Goal: Task Accomplishment & Management: Use online tool/utility

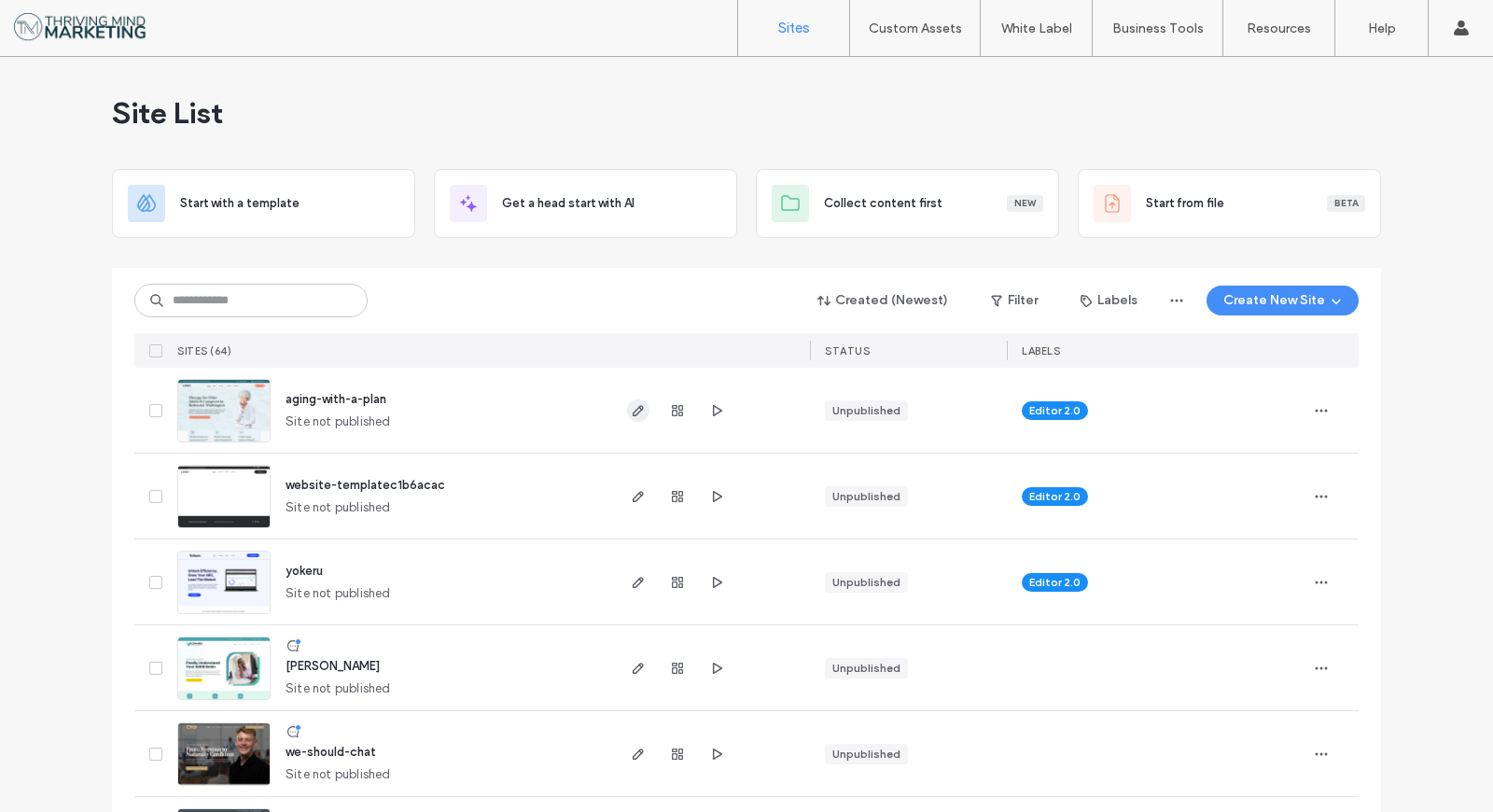
click at [637, 410] on icon "button" at bounding box center [638, 410] width 15 height 15
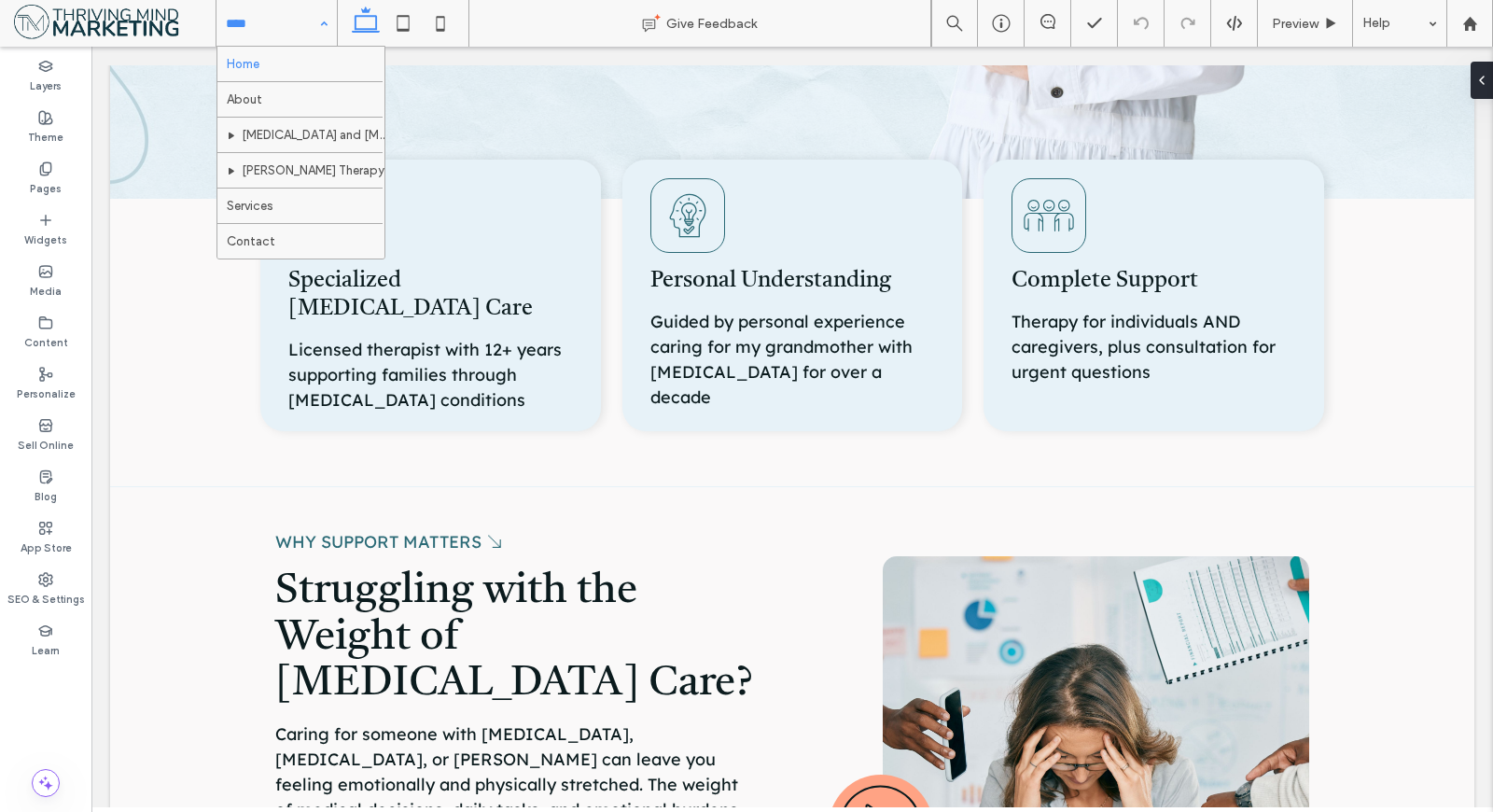
click at [313, 28] on div "Home About [MEDICAL_DATA] and [MEDICAL_DATA] Therapy [PERSON_NAME] Therapy Serv…" at bounding box center [276, 24] width 120 height 47
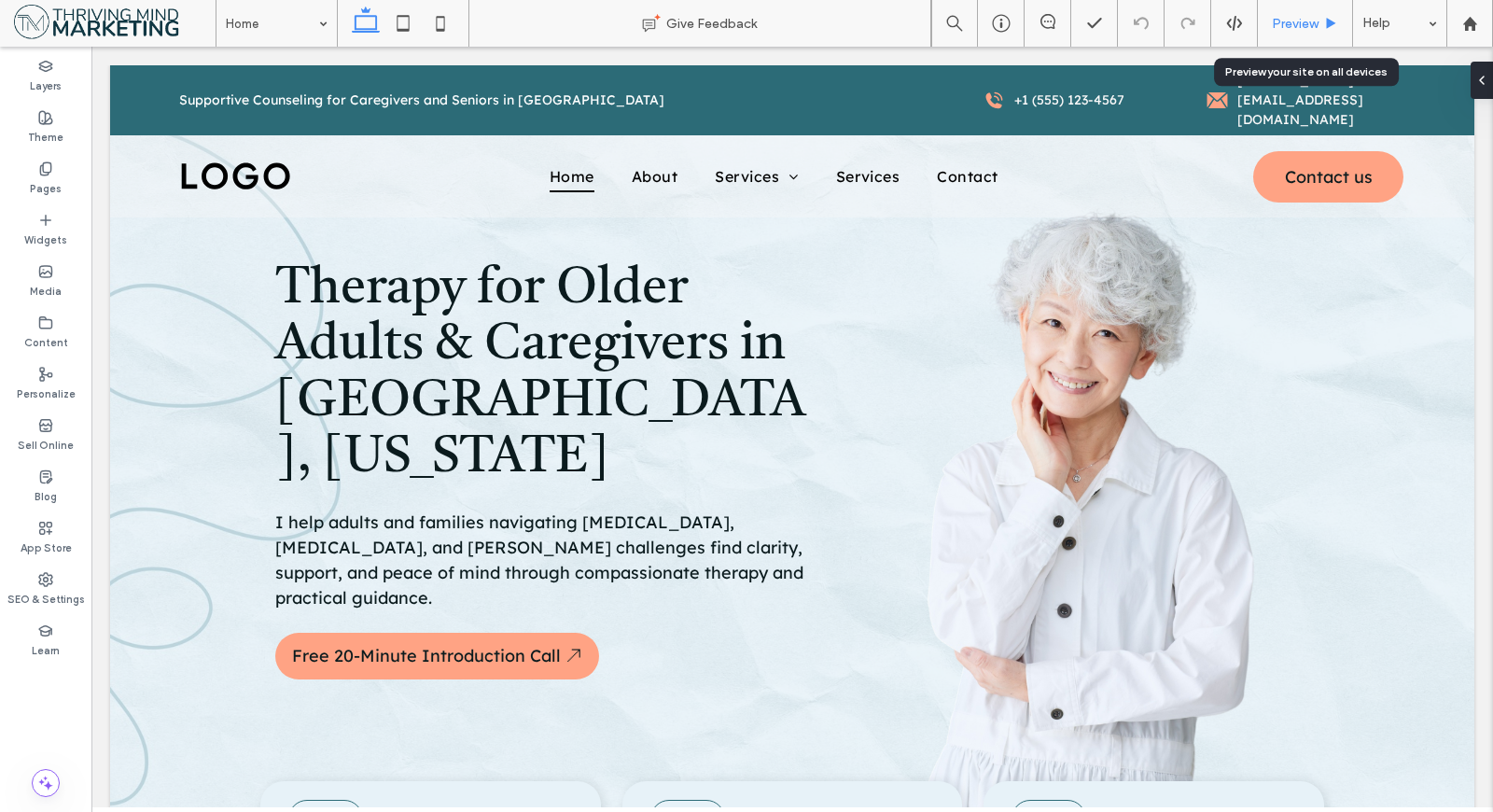
click at [1307, 23] on span "Preview" at bounding box center [1295, 24] width 47 height 16
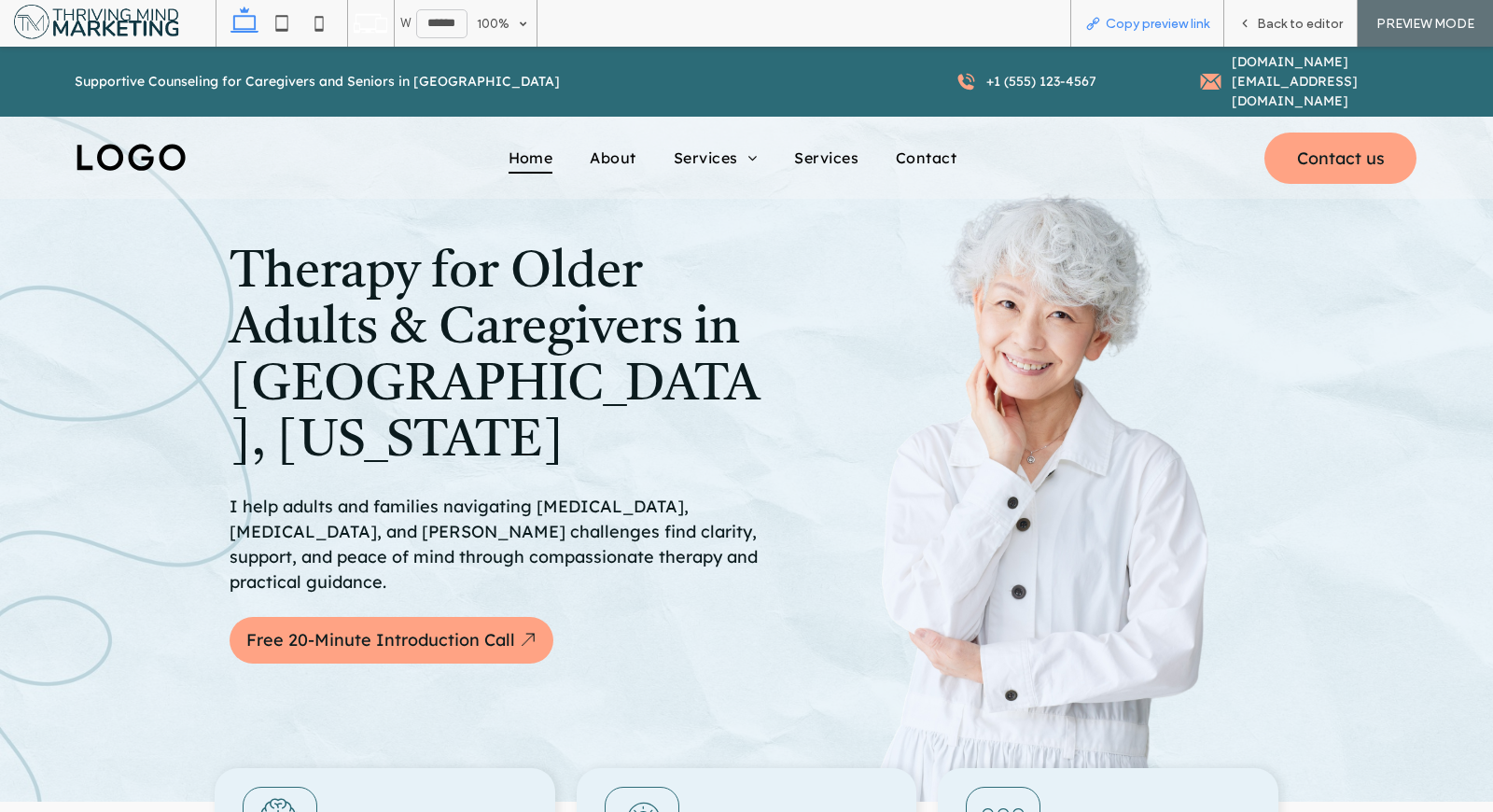
click at [1146, 25] on span "Copy preview link" at bounding box center [1158, 24] width 104 height 16
